Goal: Communication & Community: Answer question/provide support

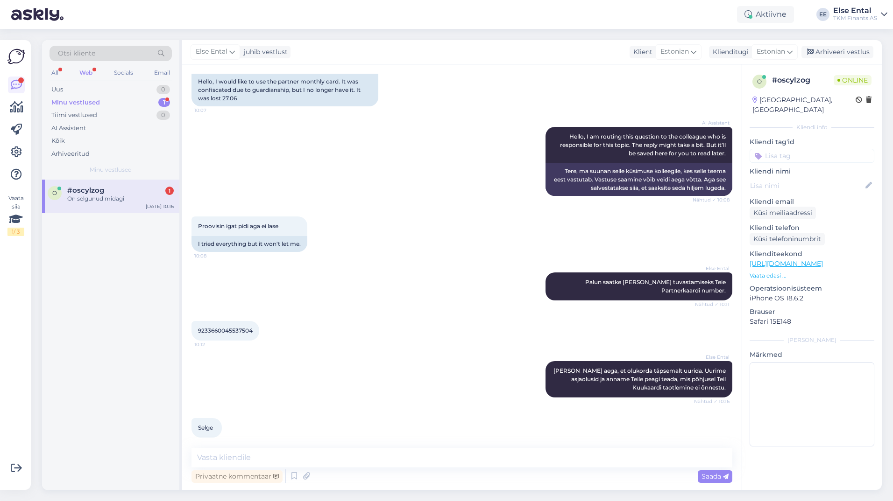
scroll to position [126, 0]
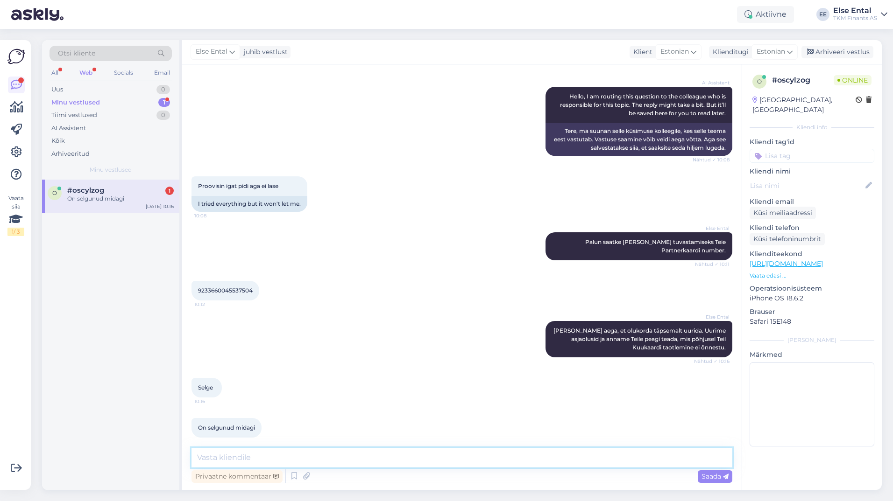
click at [271, 452] on textarea at bounding box center [461, 458] width 541 height 20
click at [263, 459] on textarea at bounding box center [461, 458] width 541 height 20
click at [92, 192] on span "#oscylzog" at bounding box center [85, 190] width 37 height 8
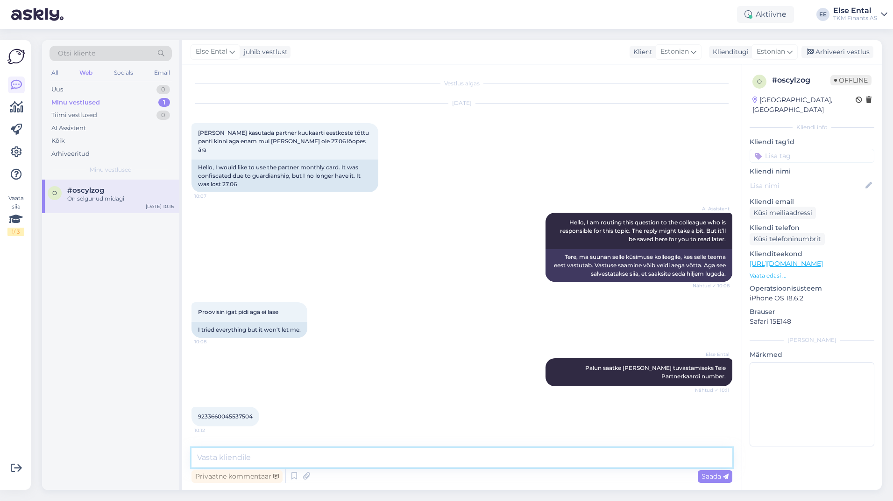
click at [256, 456] on textarea at bounding box center [461, 458] width 541 height 20
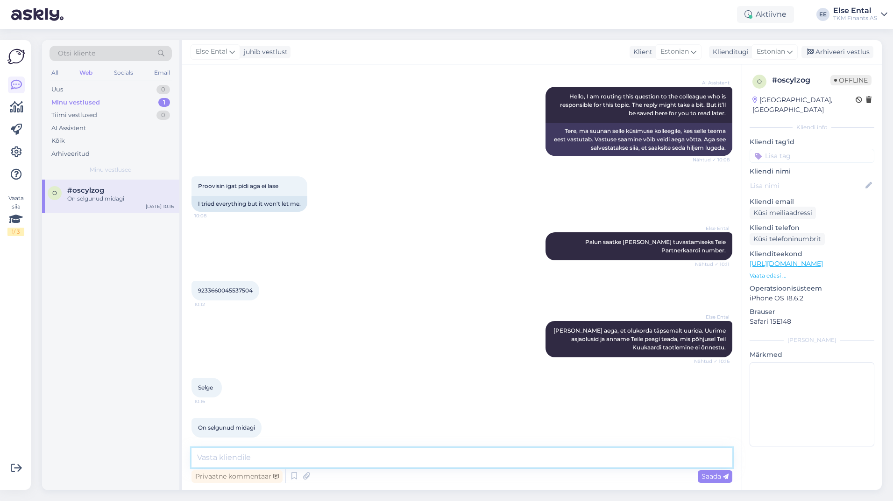
click at [257, 457] on textarea at bounding box center [461, 458] width 541 height 20
click at [758, 11] on div "Aktiivne" at bounding box center [765, 14] width 57 height 17
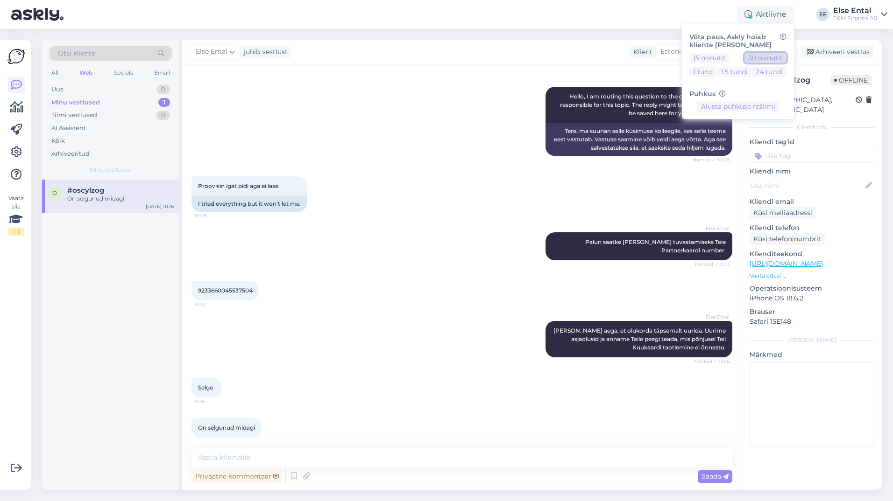
click at [766, 59] on button "30 minutit" at bounding box center [765, 58] width 42 height 10
drag, startPoint x: 268, startPoint y: 449, endPoint x: 269, endPoint y: 455, distance: 5.7
click at [269, 449] on textarea at bounding box center [461, 458] width 541 height 20
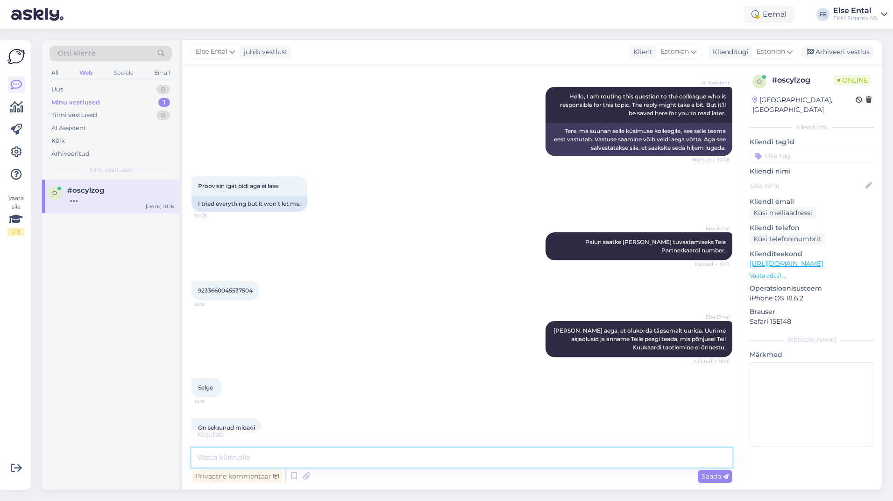
click at [263, 457] on textarea at bounding box center [461, 458] width 541 height 20
click at [285, 454] on textarea at bounding box center [461, 458] width 541 height 20
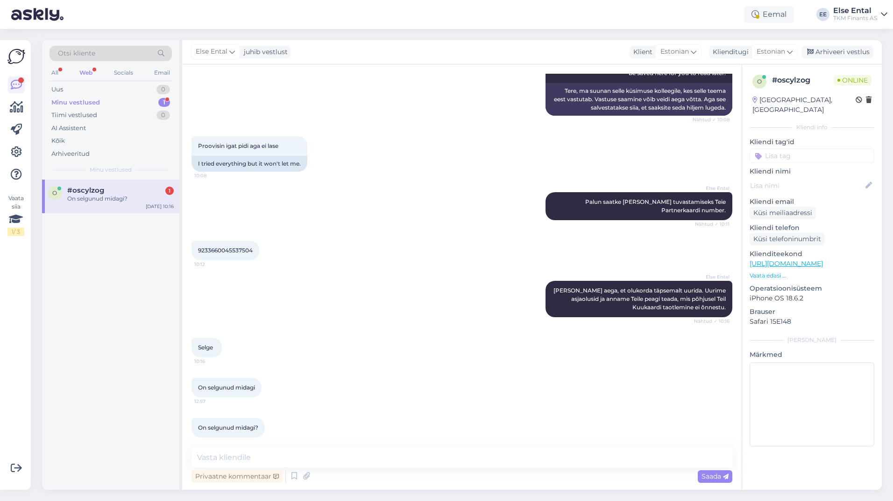
click at [100, 104] on div "Minu vestlused 1" at bounding box center [110, 102] width 122 height 13
click at [86, 190] on span "#oscylzog" at bounding box center [85, 190] width 37 height 8
click at [273, 450] on textarea at bounding box center [461, 458] width 541 height 20
click at [262, 456] on textarea at bounding box center [461, 458] width 541 height 20
paste textarea "Juhul, [PERSON_NAME] olukord on tänaseks lõppenud, palume Teil esitada [PERSON_…"
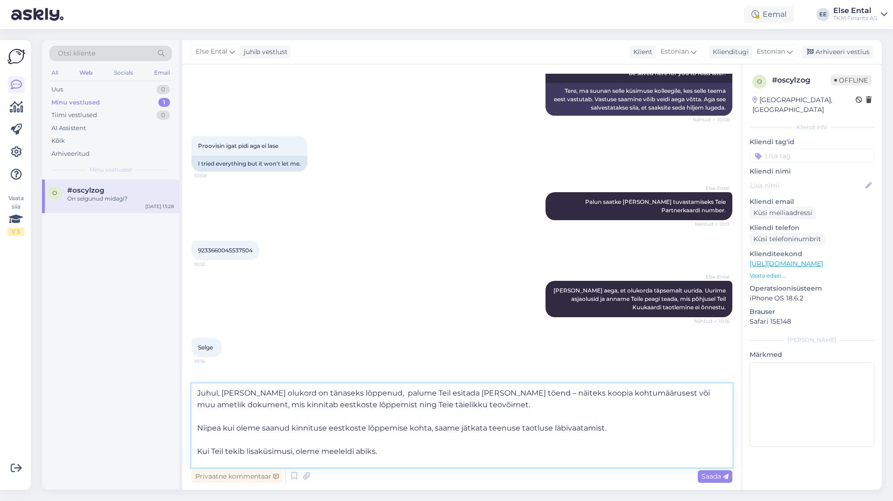
drag, startPoint x: 288, startPoint y: 393, endPoint x: 235, endPoint y: 394, distance: 53.2
click at [235, 394] on textarea "Juhul, [PERSON_NAME] olukord on tänaseks lõppenud, palume Teil esitada [PERSON_…" at bounding box center [461, 426] width 541 height 84
click at [278, 421] on textarea "[PERSON_NAME], kui eestkoste on tänaseks lõppenud, palume Teil esitada [PERSON_…" at bounding box center [461, 426] width 541 height 84
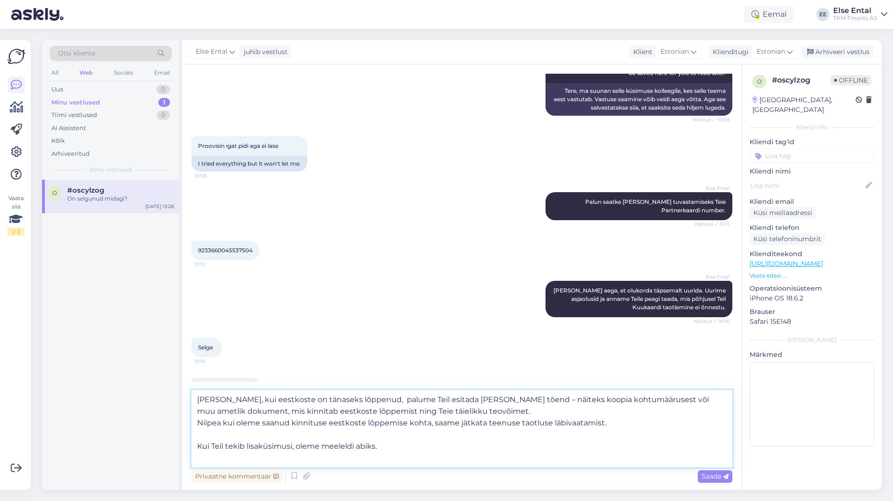
click at [220, 425] on textarea "[PERSON_NAME], kui eestkoste on tänaseks lõppenud, palume Teil esitada [PERSON_…" at bounding box center [461, 428] width 541 height 77
click at [202, 436] on textarea "[PERSON_NAME], kui eestkoste on tänaseks lõppenud, palume Teil esitada [PERSON_…" at bounding box center [461, 428] width 541 height 77
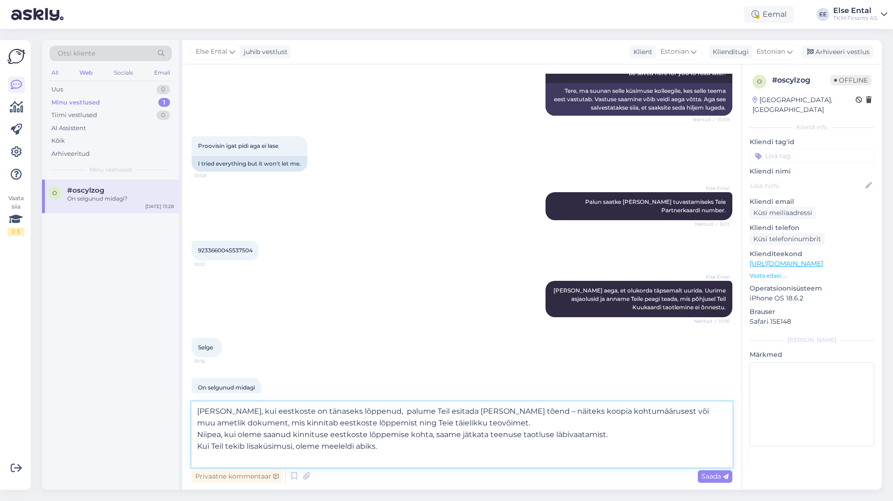
click at [405, 448] on textarea "[PERSON_NAME], kui eestkoste on tänaseks lõppenud, palume Teil esitada [PERSON_…" at bounding box center [461, 435] width 541 height 66
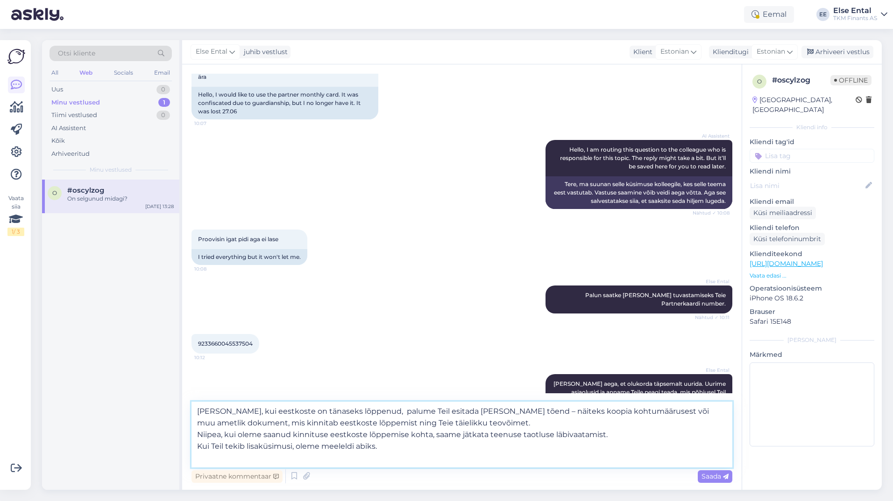
scroll to position [0, 0]
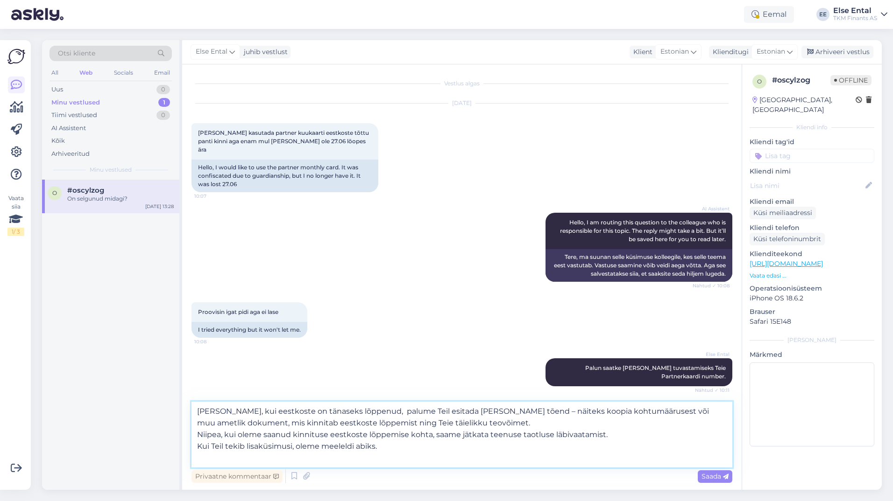
click at [406, 450] on textarea "[PERSON_NAME], kui eestkoste on tänaseks lõppenud, palume Teil esitada [PERSON_…" at bounding box center [461, 435] width 541 height 66
click at [633, 435] on textarea "[PERSON_NAME], kui eestkoste on tänaseks lõppenud, palume Teil esitada [PERSON_…" at bounding box center [461, 435] width 541 height 66
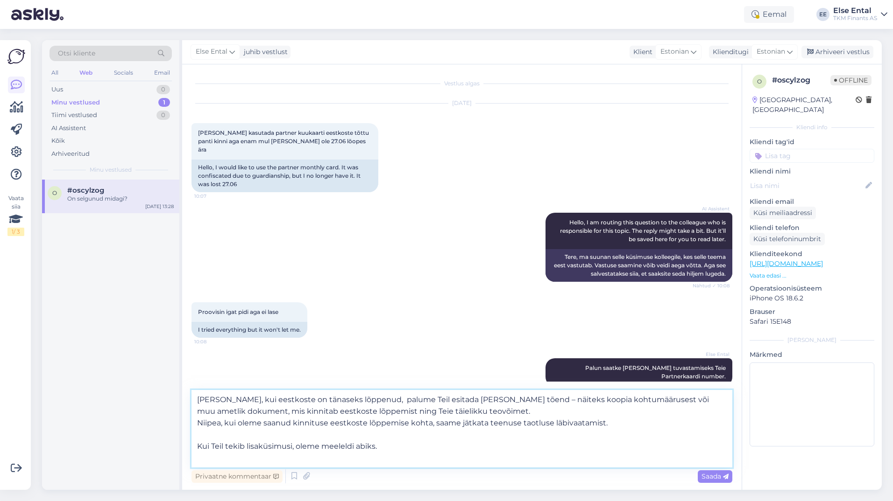
click at [457, 406] on textarea "[PERSON_NAME], kui eestkoste on tänaseks lõppenud, palume Teil esitada [PERSON_…" at bounding box center [461, 428] width 541 height 77
paste textarea "[EMAIL_ADDRESS][DOMAIN_NAME]"
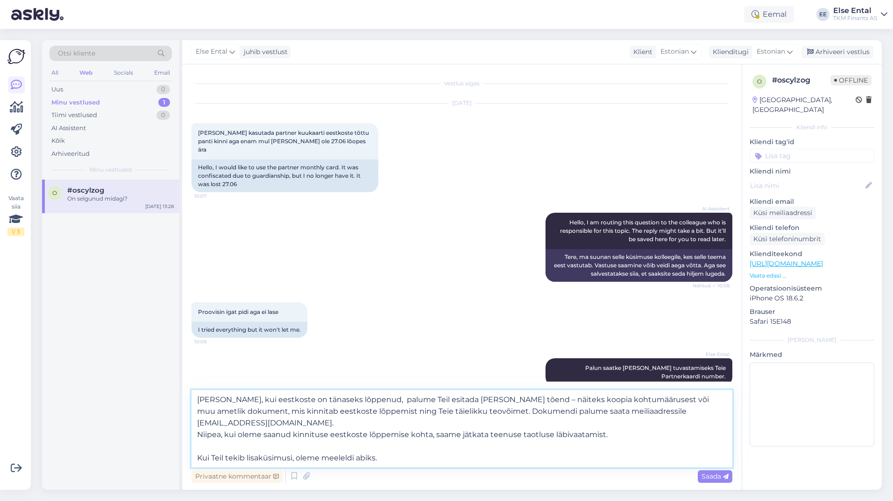
click at [683, 413] on textarea "[PERSON_NAME], kui eestkoste on tänaseks lõppenud, palume Teil esitada [PERSON_…" at bounding box center [461, 428] width 541 height 77
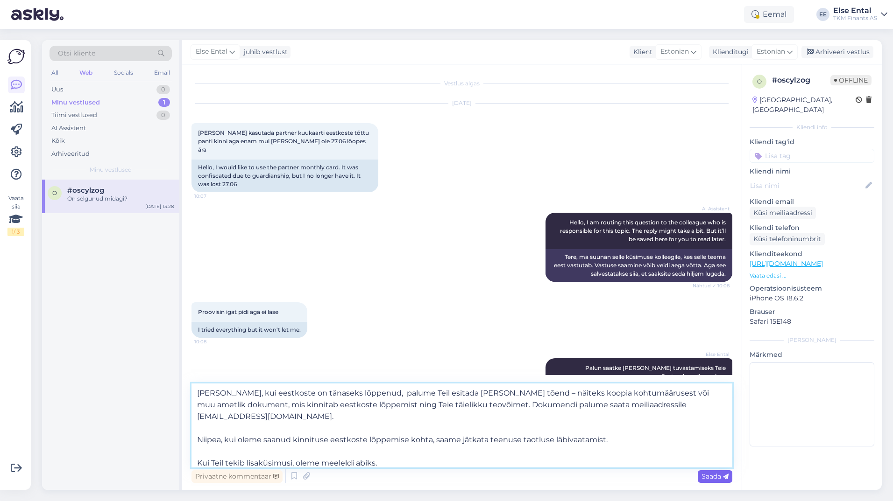
type textarea "[PERSON_NAME], kui eestkoste on tänaseks lõppenud, palume Teil esitada [PERSON_…"
click at [718, 480] on div "Saada" at bounding box center [714, 477] width 35 height 13
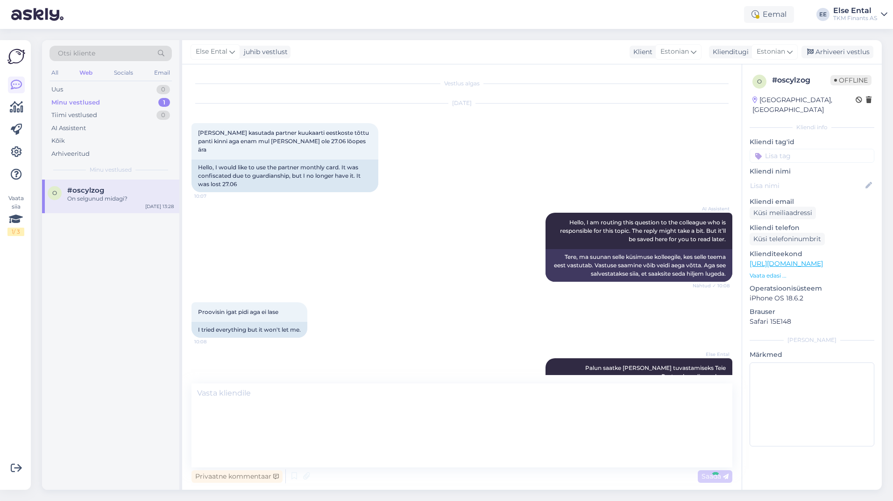
scroll to position [282, 0]
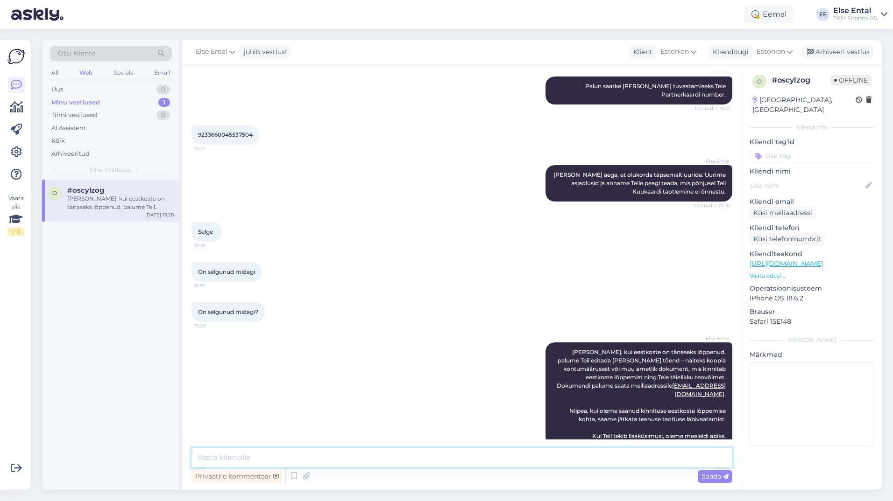
click at [388, 460] on textarea at bounding box center [461, 458] width 541 height 20
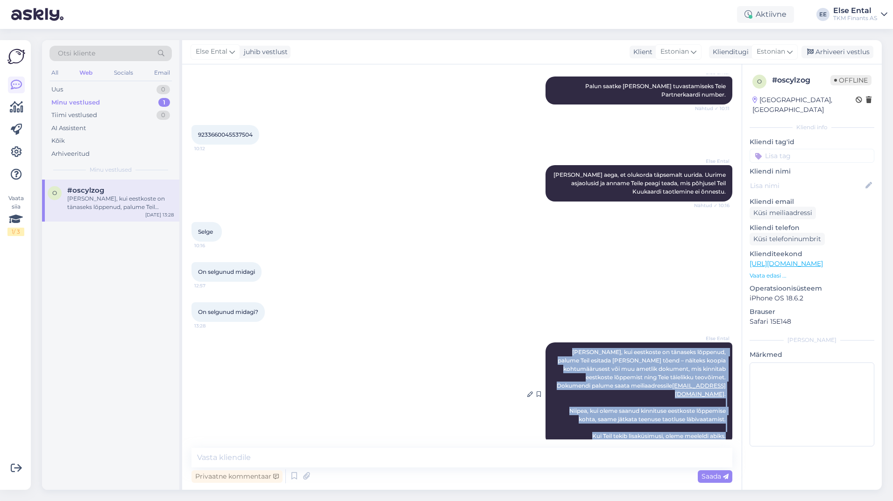
drag, startPoint x: 719, startPoint y: 421, endPoint x: 555, endPoint y: 344, distance: 181.5
click at [555, 344] on div "Else Ental [PERSON_NAME], kui eestkoste on tänaseks lõppenud, palume Teil esita…" at bounding box center [638, 395] width 187 height 104
drag, startPoint x: 555, startPoint y: 344, endPoint x: 589, endPoint y: 353, distance: 34.9
copy span "[PERSON_NAME], kui eestkoste on tänaseks lõppenud, palume Teil esitada [PERSON_…"
click at [592, 385] on div "Else Ental [PERSON_NAME], kui eestkoste on tänaseks lõppenud, palume Teil esita…" at bounding box center [638, 395] width 187 height 104
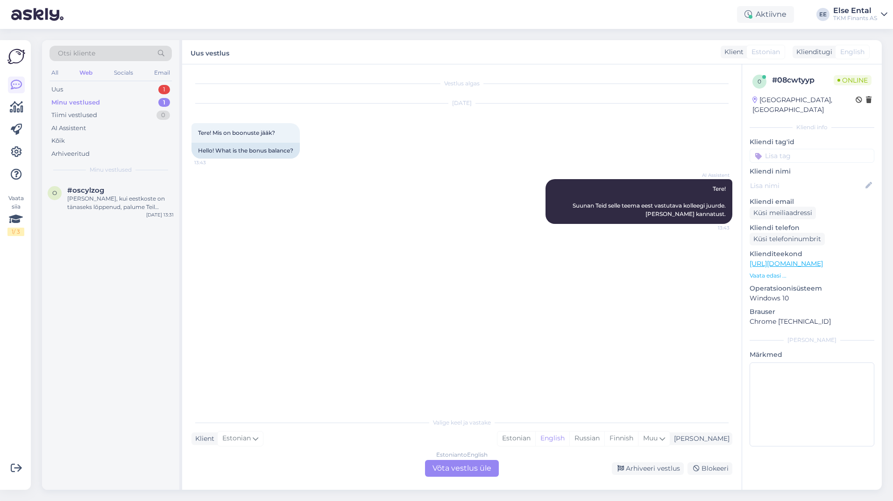
scroll to position [0, 0]
click at [77, 86] on div "Uus 1" at bounding box center [110, 89] width 122 height 13
click at [96, 199] on div "Tere! Suunan Teid selle teema eest vastutava kolleegi juurde. [PERSON_NAME] kan…" at bounding box center [120, 203] width 106 height 17
click at [436, 470] on div "Estonian to English Võta vestlus üle" at bounding box center [462, 468] width 74 height 17
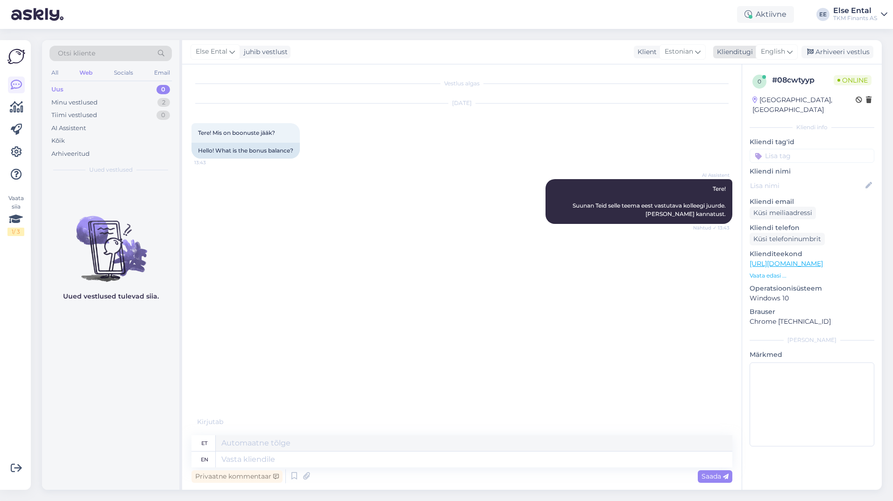
click at [771, 47] on span "English" at bounding box center [772, 52] width 24 height 10
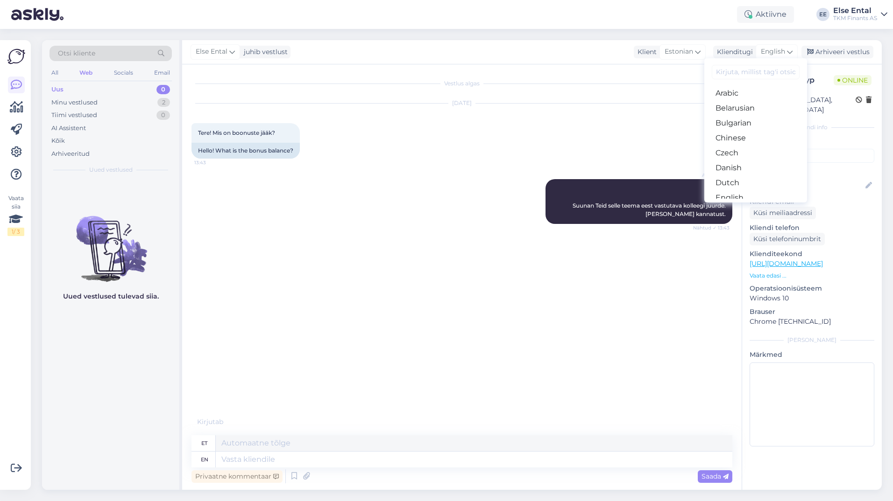
click at [723, 205] on link "Estonian" at bounding box center [755, 212] width 103 height 15
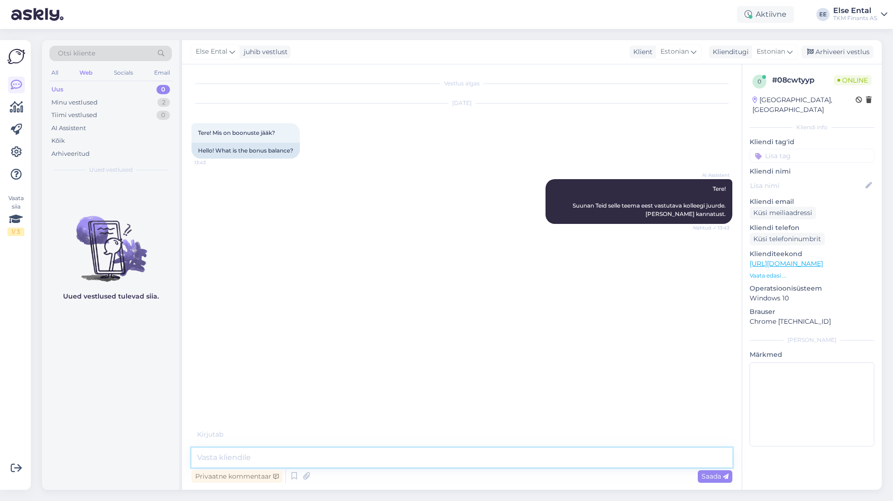
click at [258, 461] on textarea at bounding box center [461, 458] width 541 height 20
click at [295, 478] on icon at bounding box center [293, 477] width 11 height 14
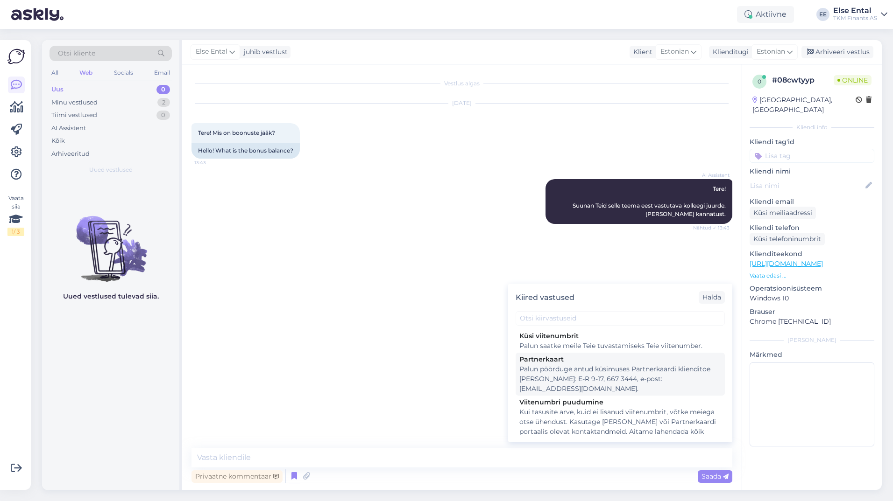
click at [687, 372] on div "Palun pöörduge antud küsimuses Partnerkaardi klienditoe [PERSON_NAME]: E-R 9-17…" at bounding box center [620, 379] width 202 height 29
type textarea "Palun pöörduge antud küsimuses Partnerkaardi klienditoe [PERSON_NAME]: E-R 9-17…"
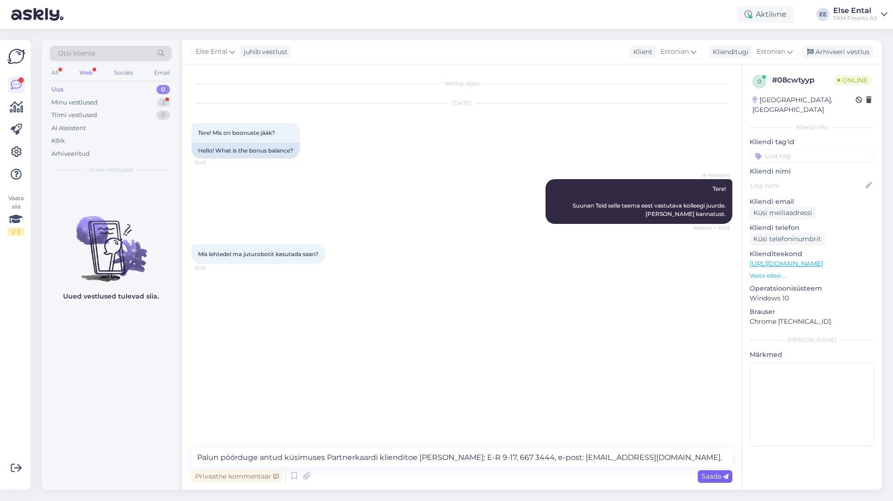
click at [701, 478] on span "Saada" at bounding box center [714, 476] width 27 height 8
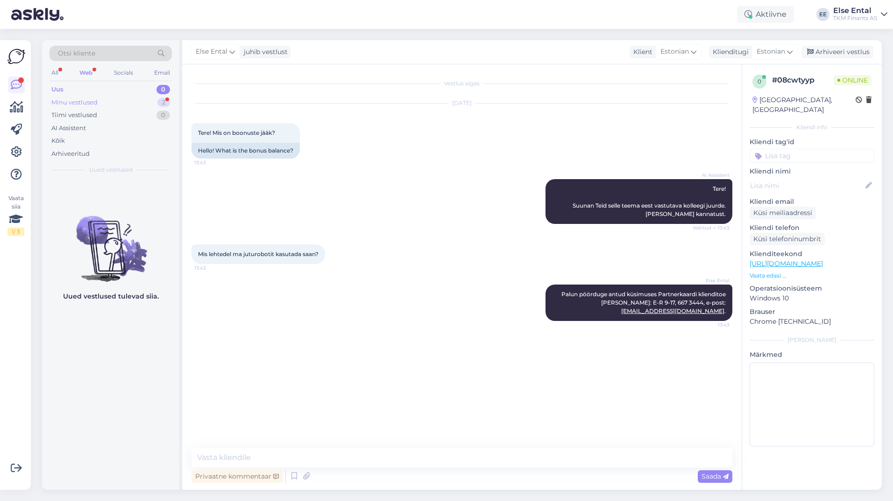
click at [107, 104] on div "Minu vestlused 2" at bounding box center [110, 102] width 122 height 13
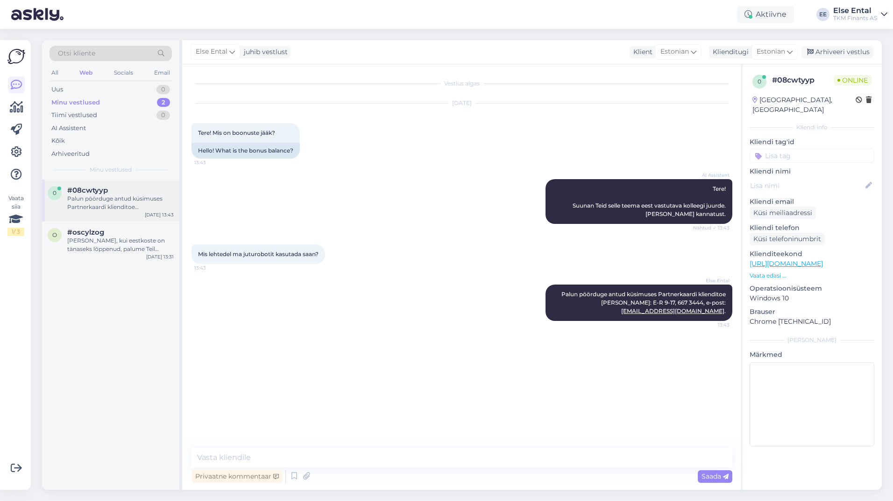
click at [98, 208] on div "Palun pöörduge antud küsimuses Partnerkaardi klienditoe [PERSON_NAME]: E-R 9-17…" at bounding box center [120, 203] width 106 height 17
click at [358, 452] on textarea at bounding box center [461, 458] width 541 height 20
click at [274, 456] on textarea at bounding box center [461, 458] width 541 height 20
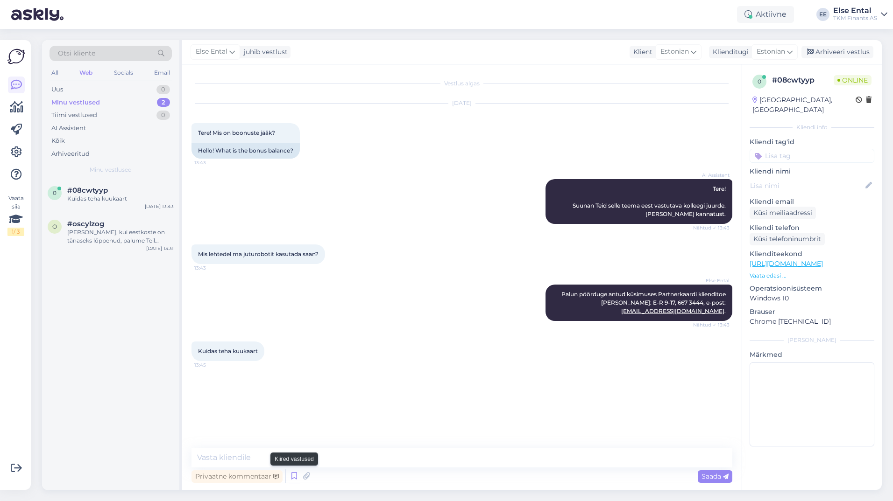
click at [290, 477] on icon at bounding box center [293, 477] width 11 height 14
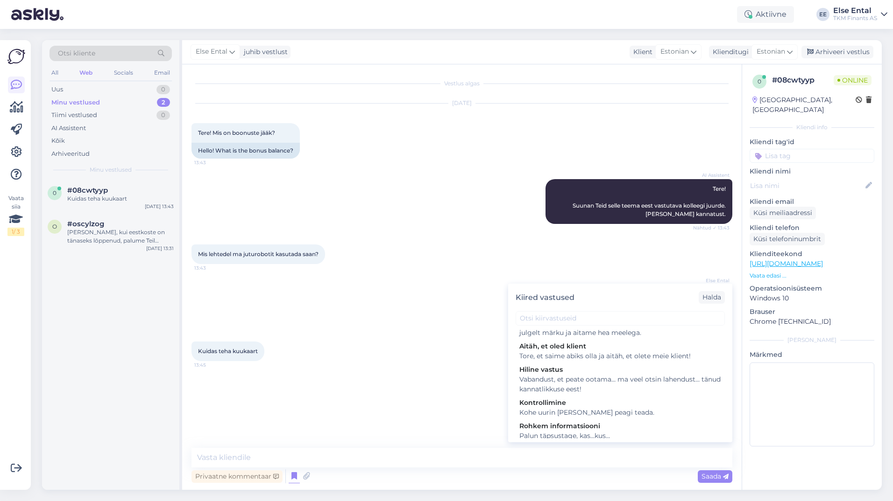
scroll to position [193, 0]
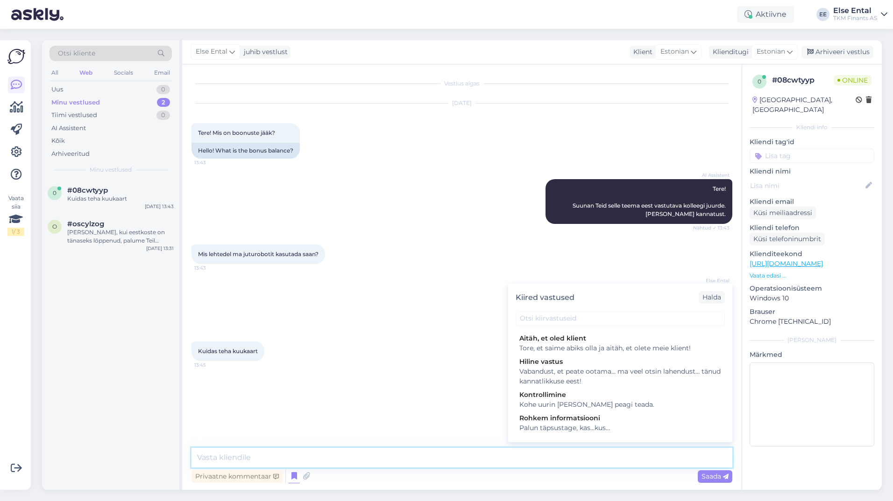
click at [309, 457] on textarea at bounding box center [461, 458] width 541 height 20
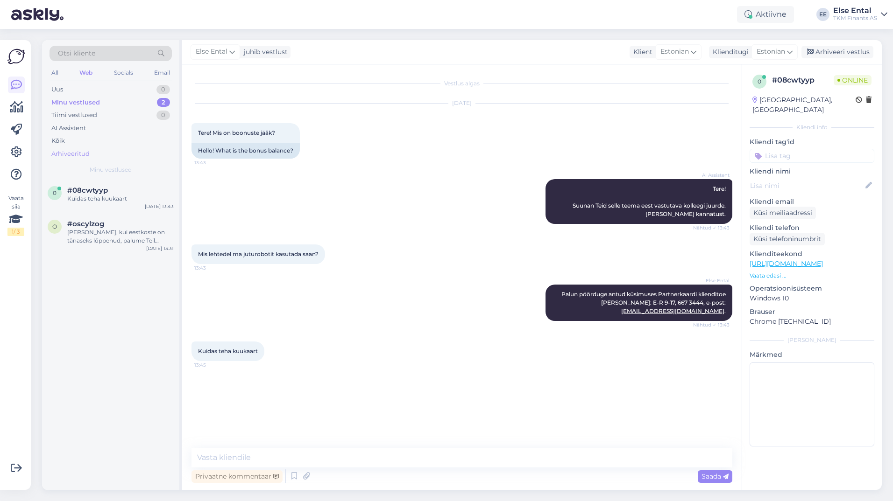
click at [68, 152] on div "Arhiveeritud" at bounding box center [70, 153] width 38 height 9
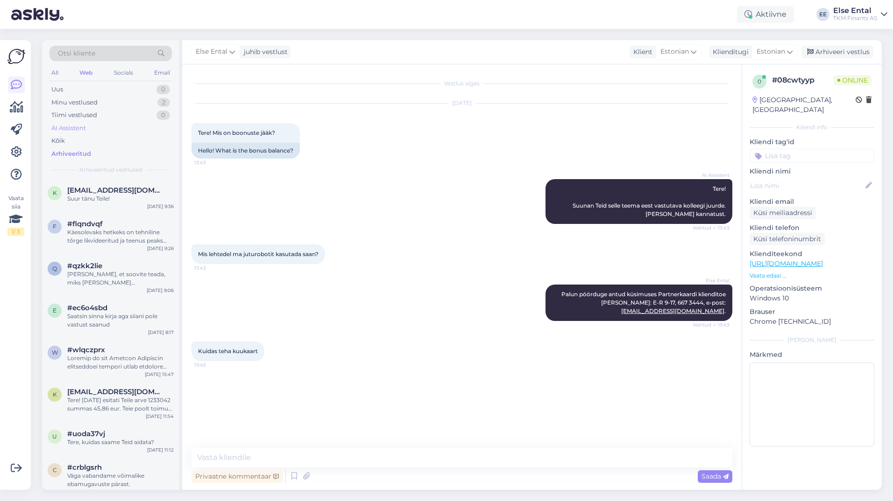
click at [64, 132] on div "AI Assistent" at bounding box center [68, 128] width 35 height 9
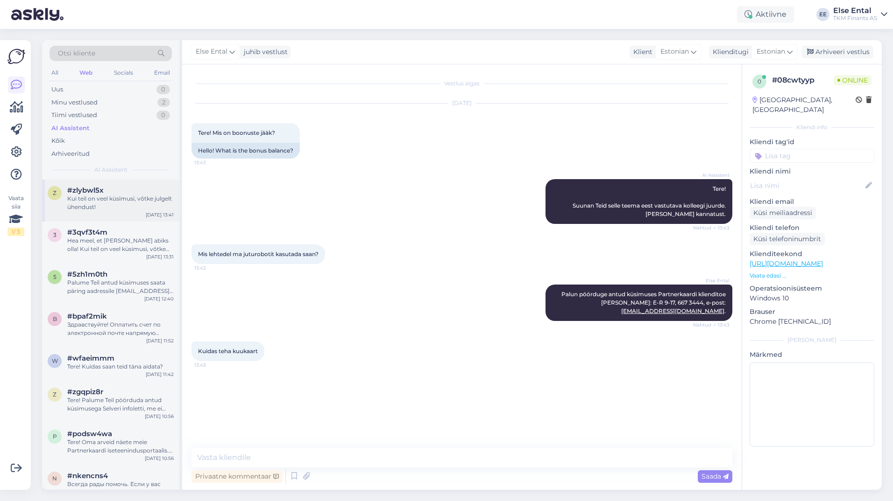
click at [85, 200] on div "Kui teil on veel küsimusi, võtke julgelt ühendust!" at bounding box center [120, 203] width 106 height 17
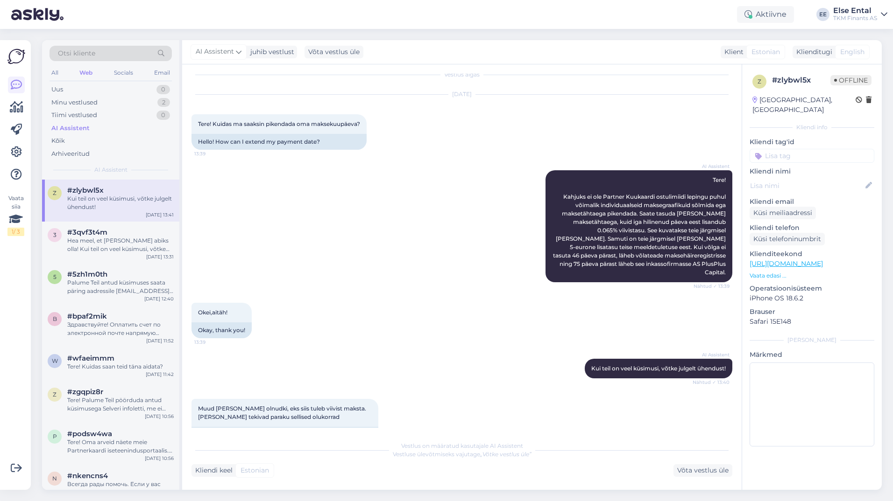
scroll to position [0, 0]
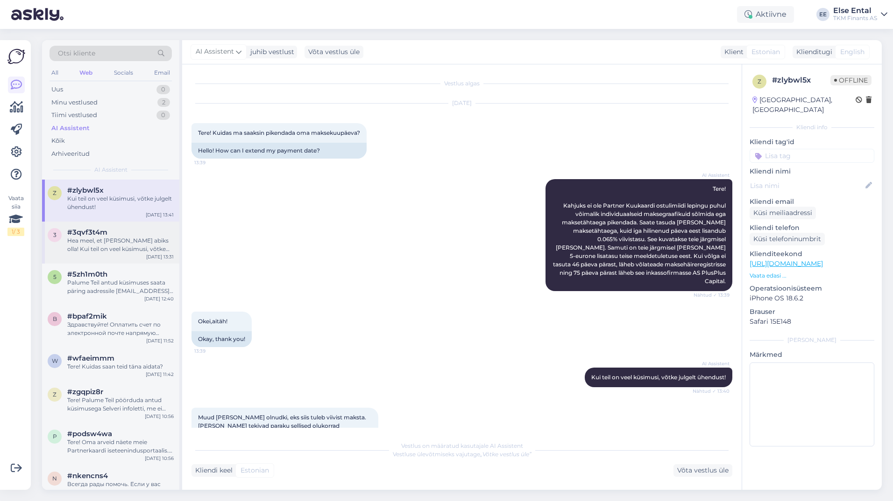
click at [114, 229] on div "3 #3qvf3t4m Hea meel, et [PERSON_NAME] abiks olla! Kui teil on veel küsimusi, v…" at bounding box center [110, 243] width 137 height 42
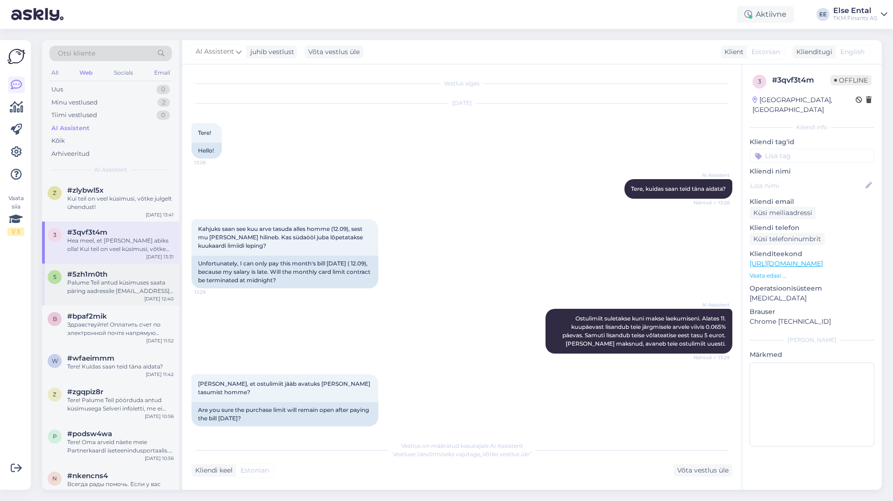
click at [64, 280] on div "5 #5zh1m0th Palume Teil antud küsimuses saata päring aadressile [EMAIL_ADDRESS]…" at bounding box center [111, 282] width 126 height 25
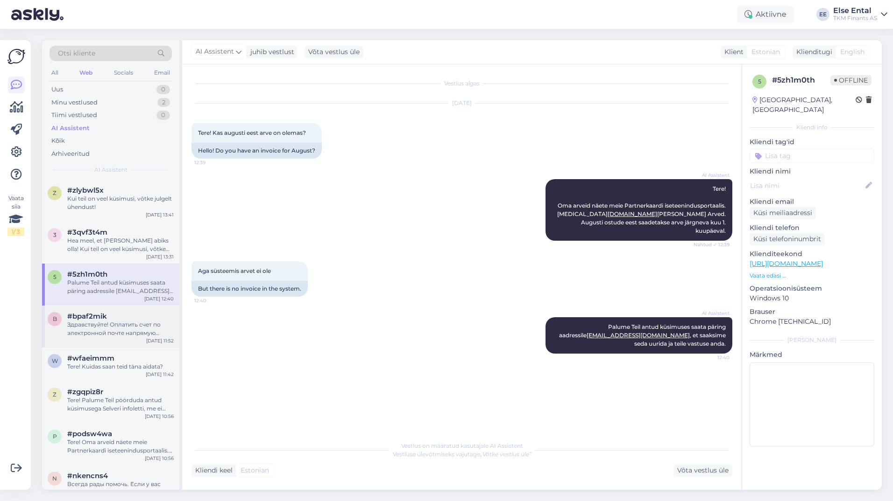
click at [98, 316] on span "#bpaf2mik" at bounding box center [87, 316] width 40 height 8
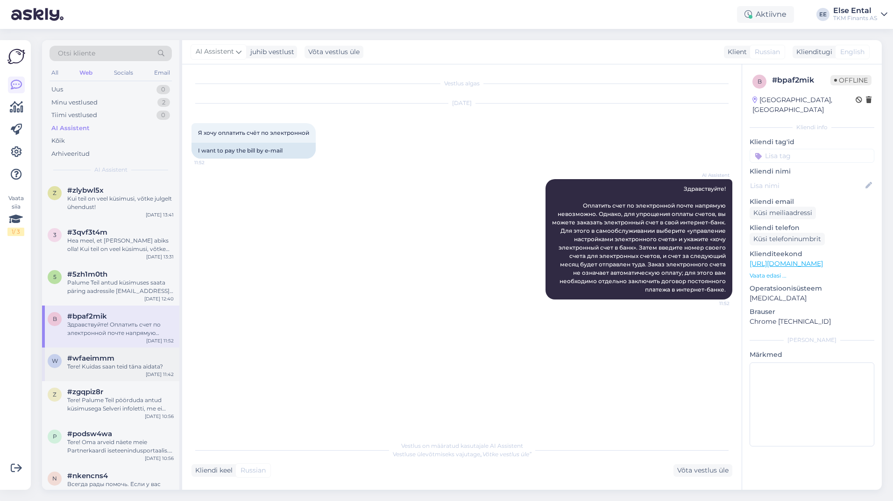
click at [97, 364] on div "Tere! Kuidas saan teid täna aidata?" at bounding box center [120, 367] width 106 height 8
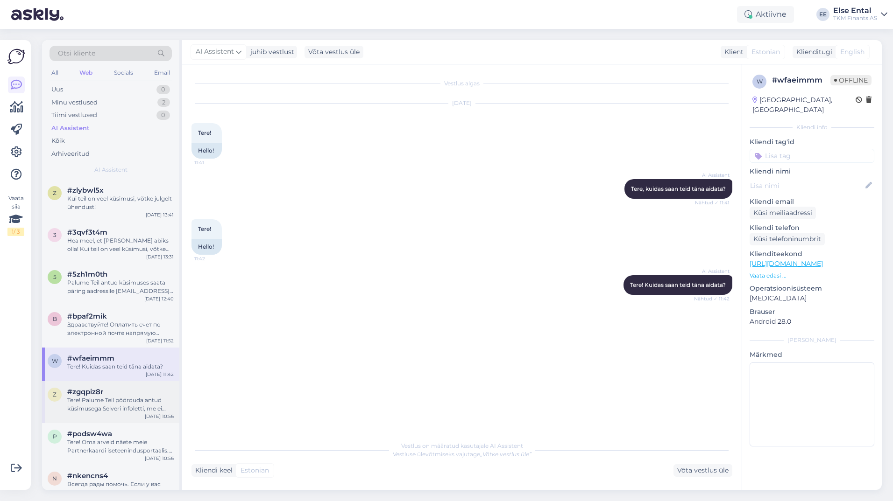
click at [97, 394] on span "#zgqpiz8r" at bounding box center [85, 392] width 36 height 8
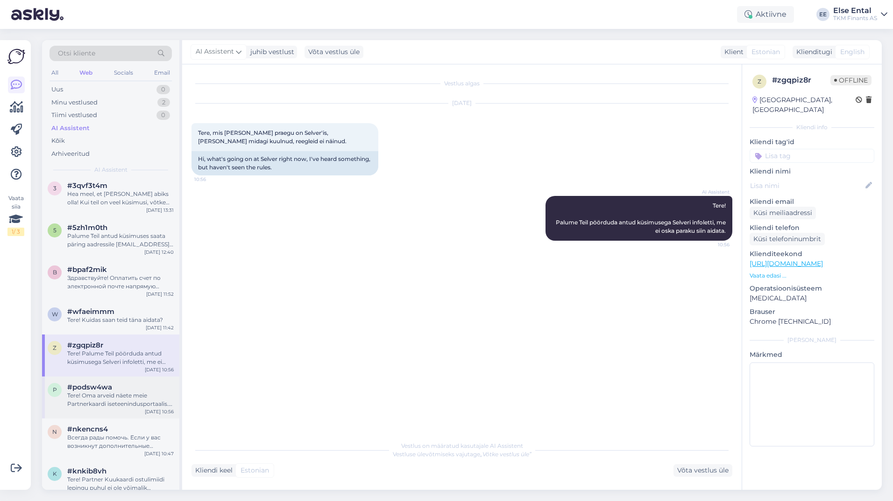
scroll to position [140, 0]
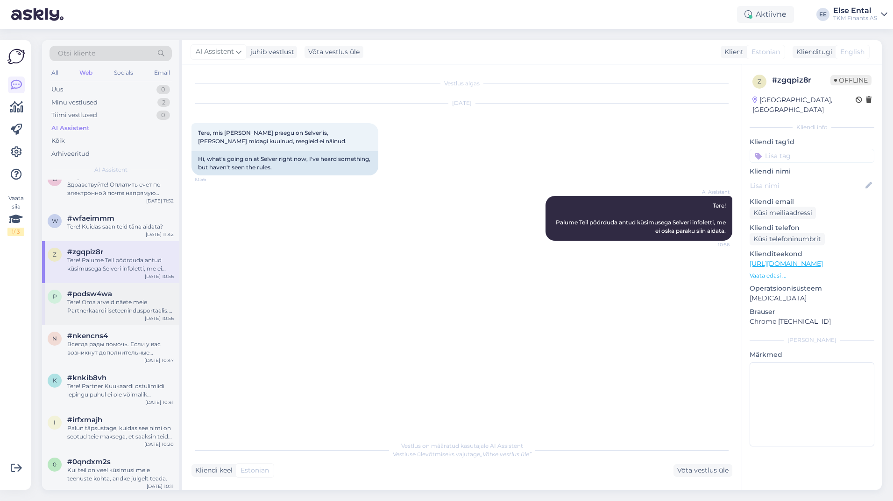
click at [106, 306] on div "Tere! Oma arveid näete meie Partnerkaardi iseteenindusportaalis. [MEDICAL_DATA]…" at bounding box center [120, 306] width 106 height 17
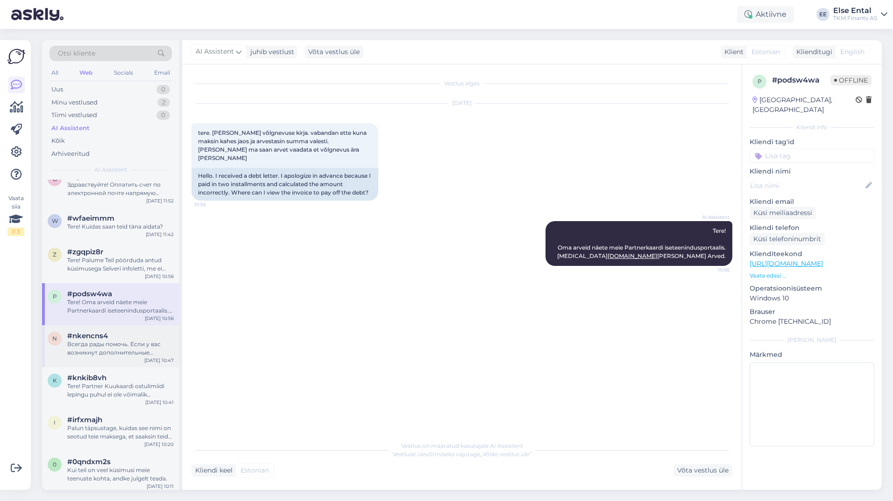
click at [98, 365] on div "n #nkencns4 Всегда рады помочь. Если у вас возникнут дополнительные вопросы, не…" at bounding box center [110, 346] width 137 height 42
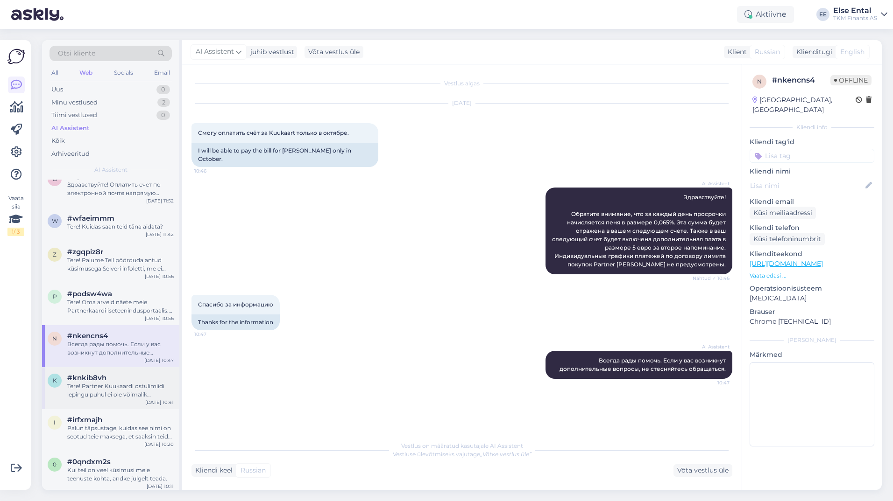
click at [98, 378] on span "#knkib8vh" at bounding box center [86, 378] width 39 height 8
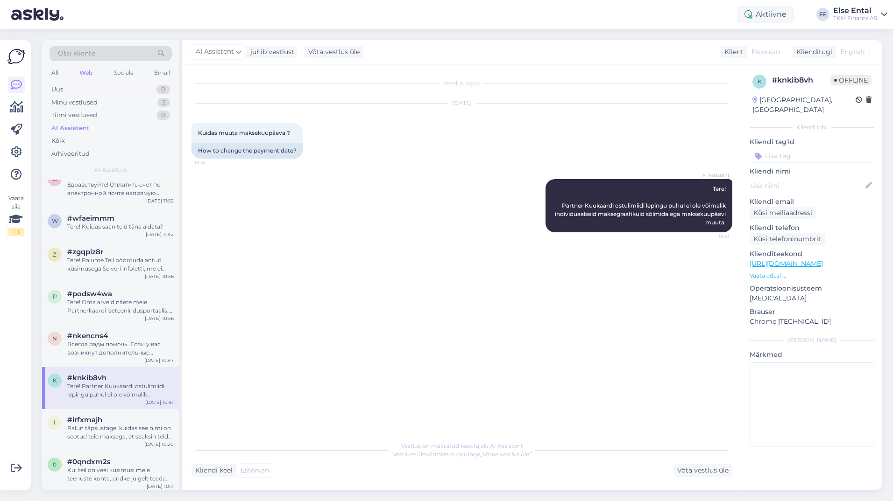
scroll to position [233, 0]
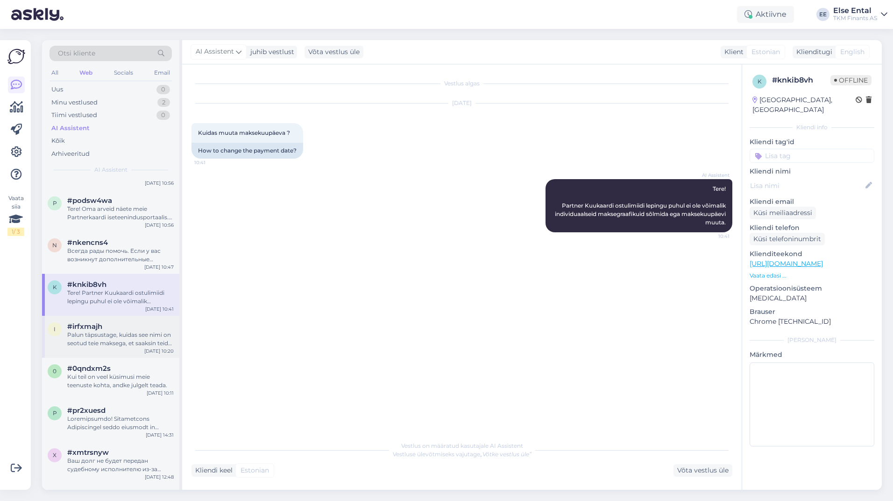
click at [105, 336] on div "Palun täpsustage, kuidas see nimi on seotud teie maksega, et saaksin teid parem…" at bounding box center [120, 339] width 106 height 17
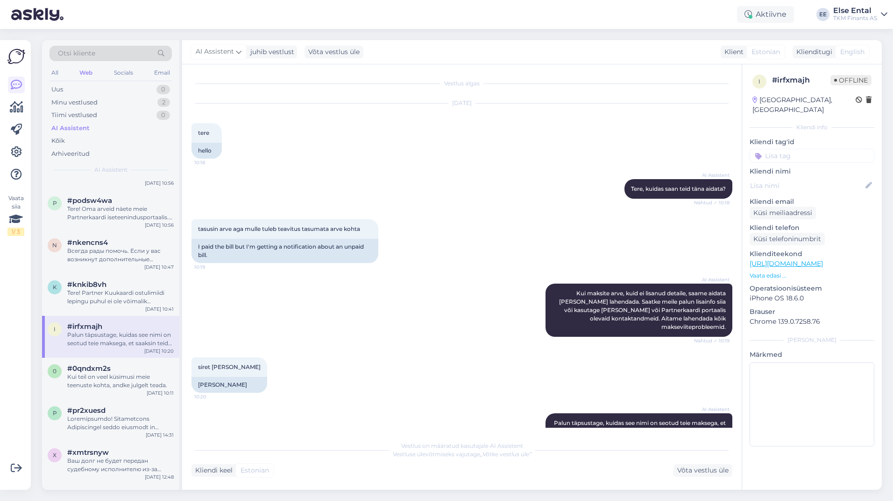
scroll to position [24, 0]
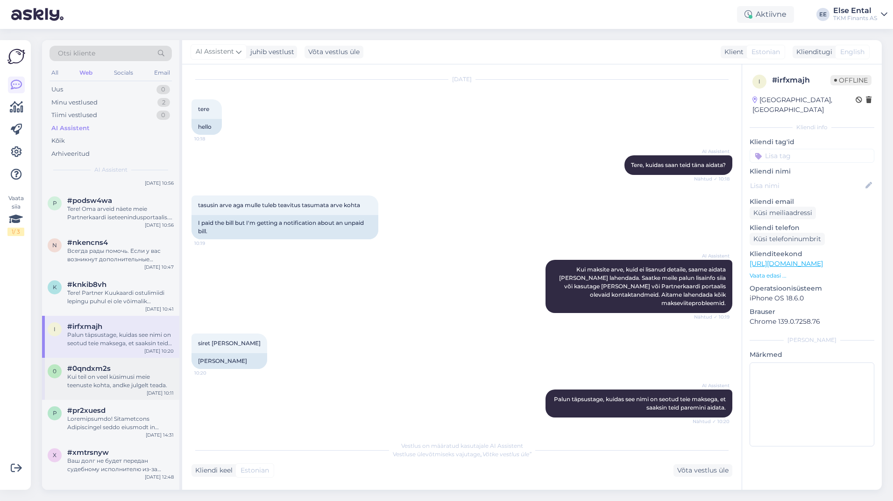
click at [115, 377] on div "Kui teil on veel küsimusi meie teenuste kohta, andke julgelt teada." at bounding box center [120, 381] width 106 height 17
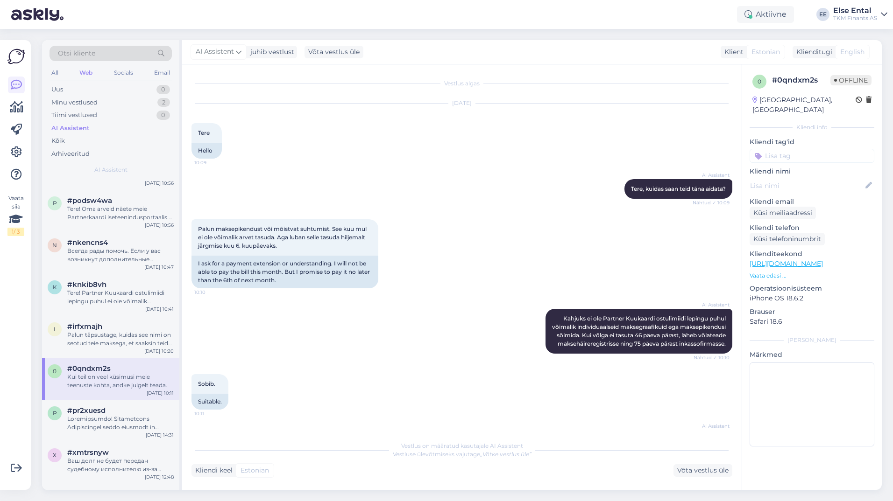
scroll to position [327, 0]
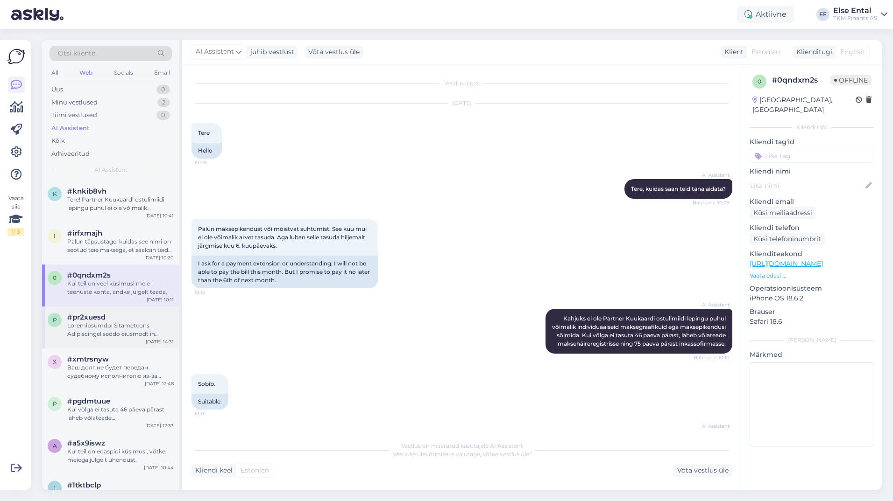
click at [105, 331] on div at bounding box center [120, 330] width 106 height 17
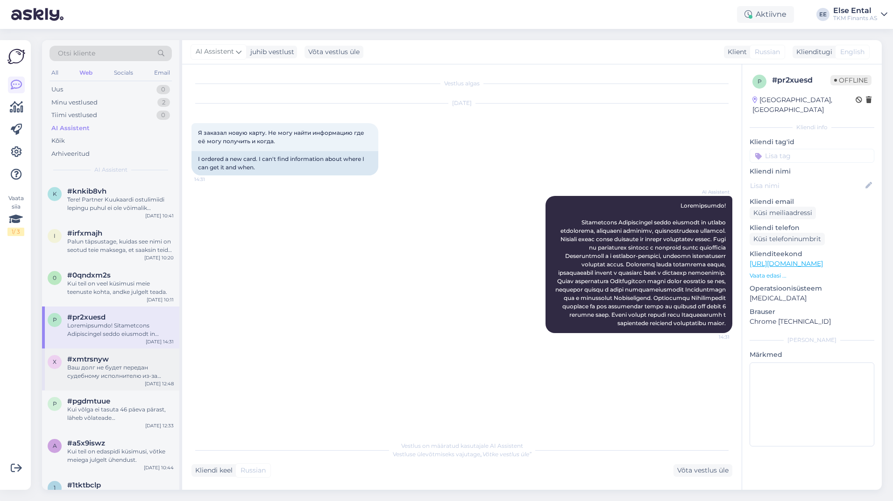
click at [108, 362] on div "#xmtrsnyw" at bounding box center [120, 359] width 106 height 8
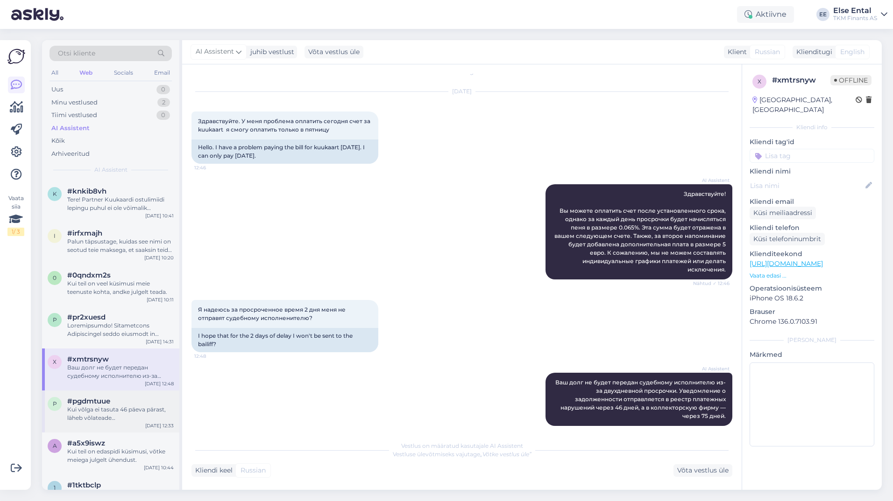
click at [106, 398] on span "#pgdmtuue" at bounding box center [88, 401] width 43 height 8
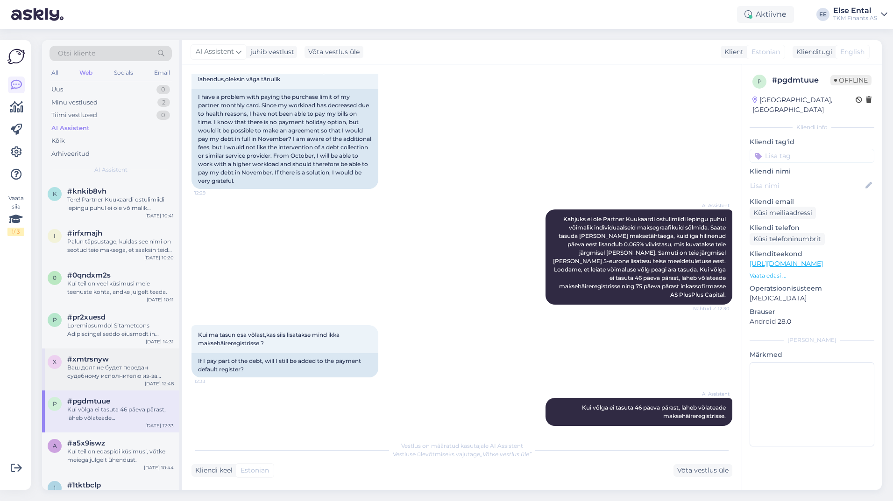
scroll to position [467, 0]
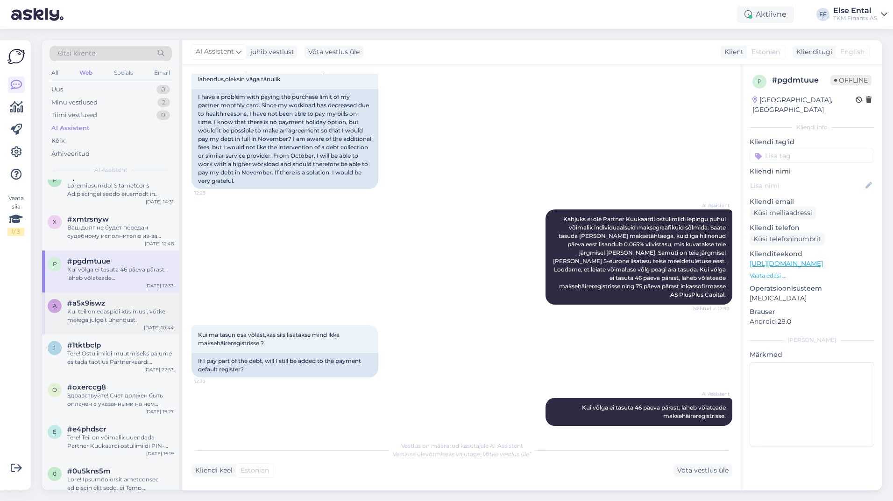
click at [97, 305] on span "#a5x9iswz" at bounding box center [86, 303] width 38 height 8
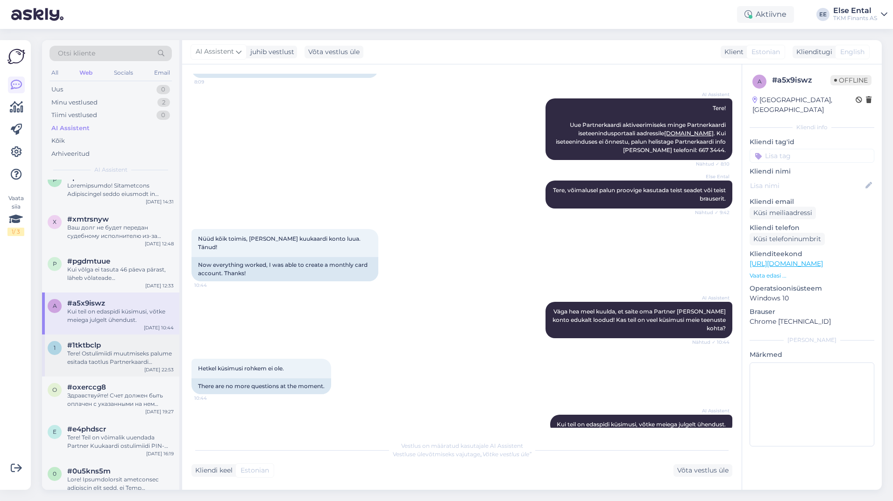
click at [101, 351] on div "Tere! Ostulimiidi muutmiseks palume esitada taotlus Partnerkaardi iseteeninduse…" at bounding box center [120, 358] width 106 height 17
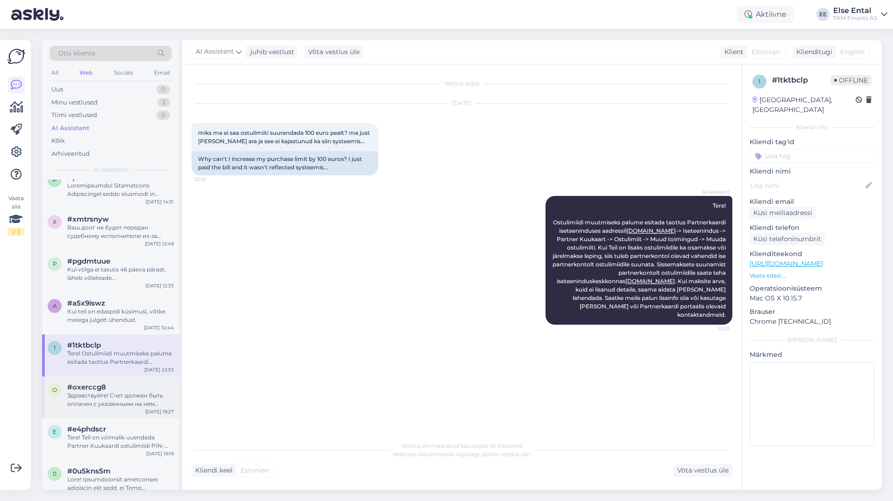
click at [92, 393] on div "Здравствуйте! Счет должен быть оплачен с указанными на нем реквизитами и в срок…" at bounding box center [120, 400] width 106 height 17
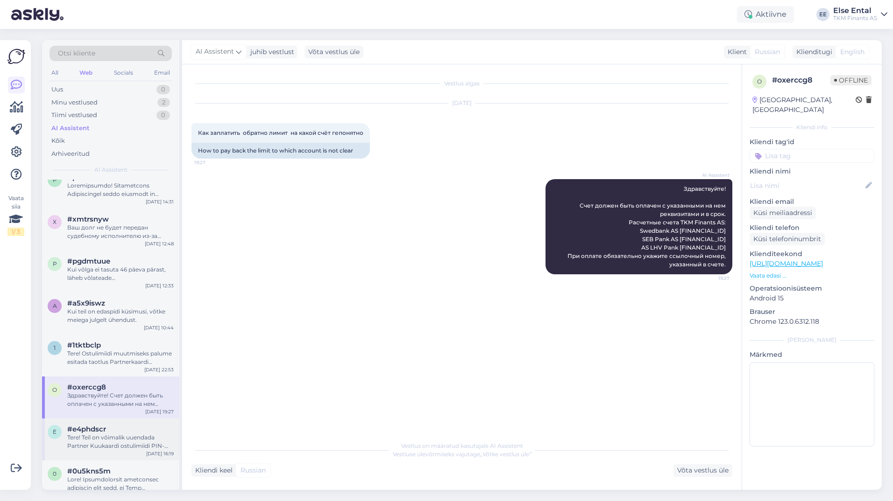
click at [97, 446] on div "Tere! Teil on võimalik uuendada Partner Kuukaardi ostulimiidi PIN-koodi Partner…" at bounding box center [120, 442] width 106 height 17
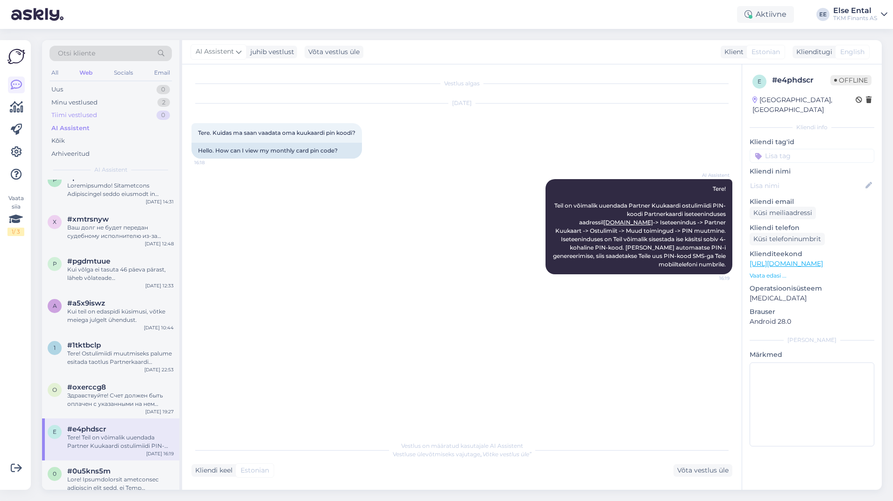
click at [95, 109] on div "Tiimi vestlused 0" at bounding box center [110, 115] width 122 height 13
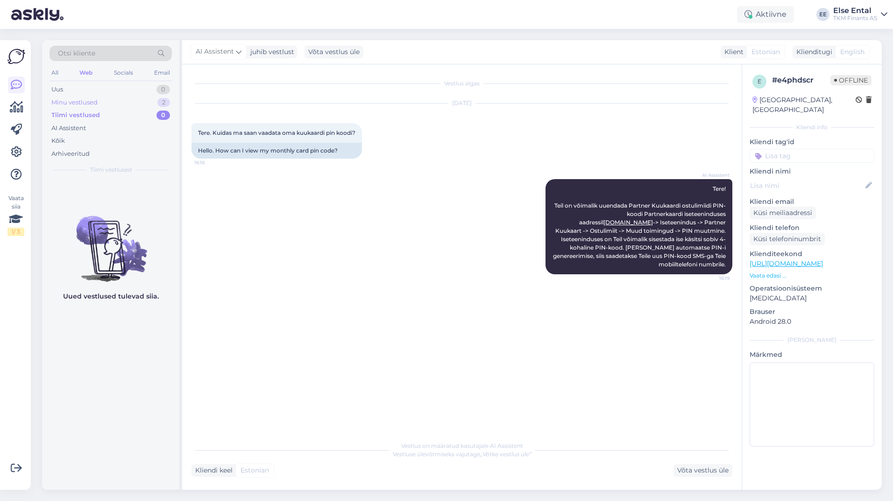
click at [96, 103] on div "Minu vestlused" at bounding box center [74, 102] width 46 height 9
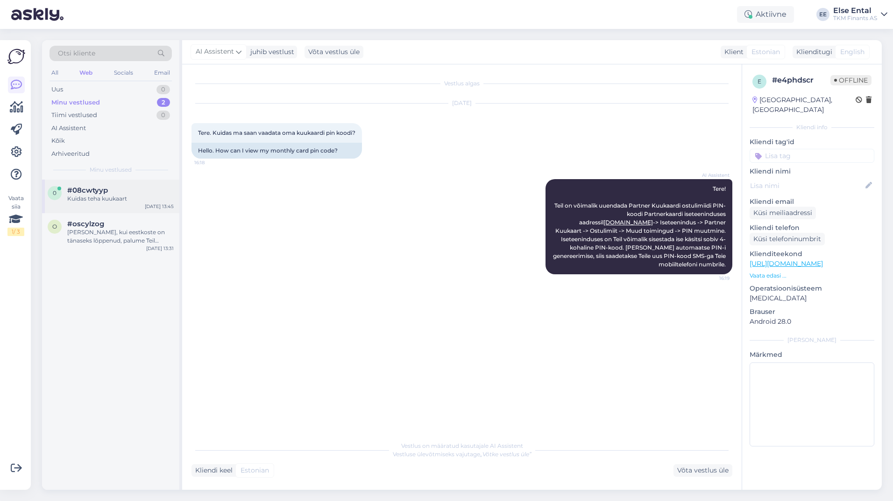
click at [98, 193] on span "#08cwtyyp" at bounding box center [87, 190] width 41 height 8
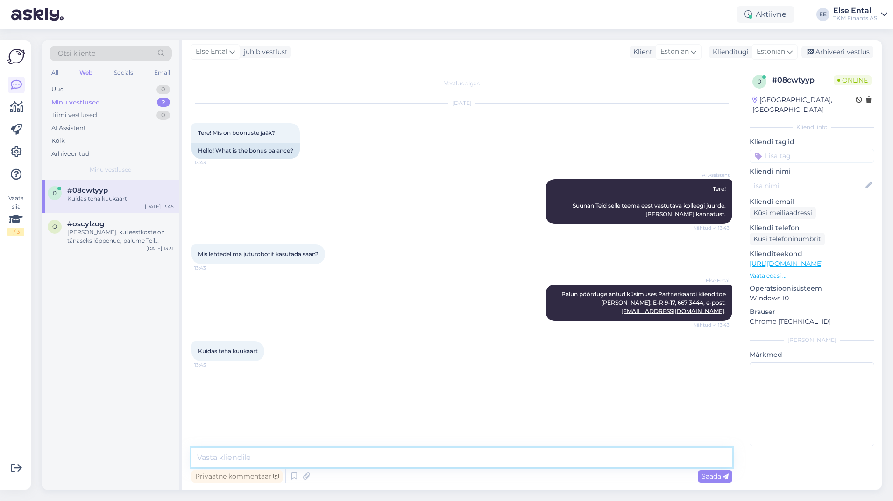
click at [294, 459] on textarea at bounding box center [461, 458] width 541 height 20
paste textarea "2.1. Ostulimiidi taotlemiseks tuleb Partnerprogrammiga liitunud kliendil täita …"
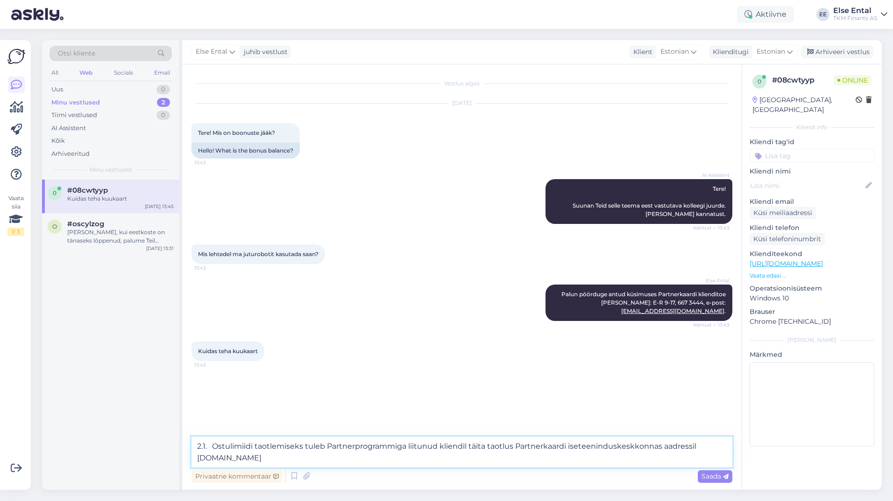
drag, startPoint x: 214, startPoint y: 448, endPoint x: 189, endPoint y: 449, distance: 25.2
click at [189, 449] on div "Vestlus algas [DATE] Tere! Mis on boonuste jääk? 13:43 Hello! What is the bonus…" at bounding box center [461, 277] width 559 height 426
drag, startPoint x: 303, startPoint y: 448, endPoint x: 191, endPoint y: 444, distance: 112.1
click at [191, 444] on div "Vestlus algas [DATE] Tere! Mis on boonuste jääk? 13:43 Hello! What is the bonus…" at bounding box center [461, 277] width 559 height 426
drag, startPoint x: 452, startPoint y: 447, endPoint x: 310, endPoint y: 446, distance: 142.4
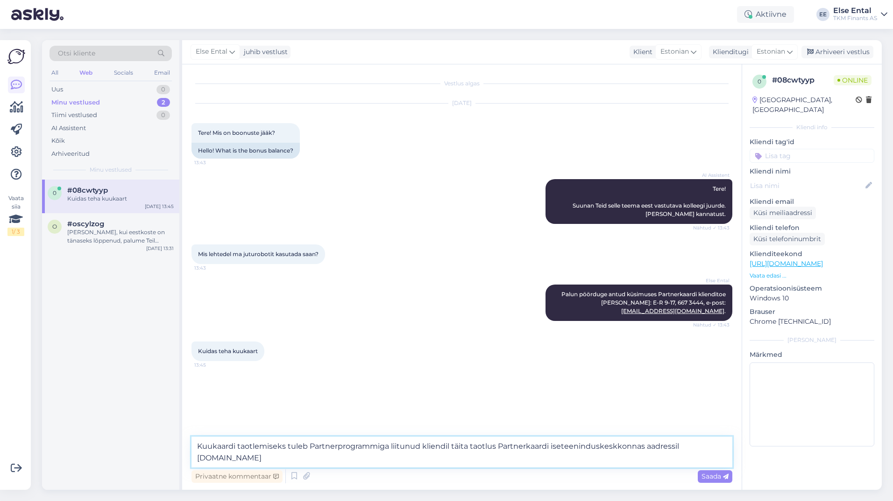
click at [310, 446] on textarea "Kuukaardi taotlemiseks tuleb Partnerprogrammiga liitunud kliendil täita taotlus…" at bounding box center [461, 452] width 541 height 31
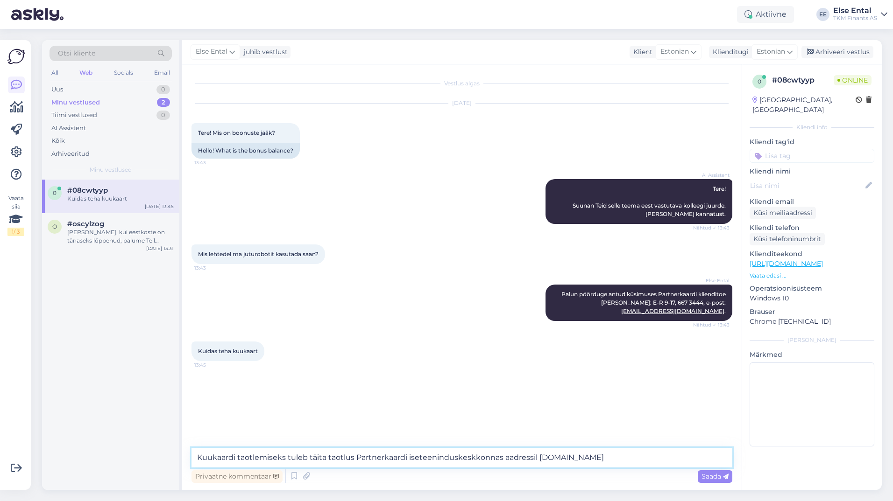
click at [637, 457] on textarea "Kuukaardi taotlemiseks tuleb täita taotlus Partnerkaardi iseteeninduskeskkonnas…" at bounding box center [461, 458] width 541 height 20
click at [198, 457] on textarea "Kuukaardi taotlemiseks tuleb täita taotlus Partnerkaardi iseteeninduskeskkonnas…" at bounding box center [461, 458] width 541 height 20
click at [372, 460] on textarea "Partner Kuukaardi taotlemiseks tuleb täita taotlus Partnerkaardi iseteeninduske…" at bounding box center [461, 458] width 541 height 20
click at [346, 461] on textarea "Partner Kuukaardi taotlemiseks tuleb täita taotlus Partnerkaardi iseteeninduske…" at bounding box center [461, 458] width 541 height 20
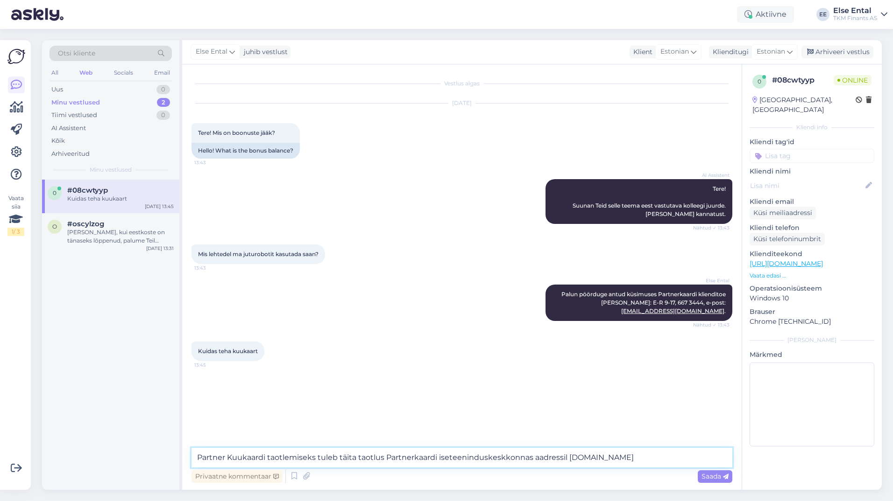
click at [346, 461] on textarea "Partner Kuukaardi taotlemiseks tuleb täita taotlus Partnerkaardi iseteeninduske…" at bounding box center [461, 458] width 541 height 20
type textarea "Partner Kuukaardi taotlemiseks tuleb esitada taotlus Partnerkaardi iseteenindus…"
click at [672, 455] on textarea "Partner Kuukaardi taotlemiseks tuleb esitada taotlus Partnerkaardi iseteenindus…" at bounding box center [461, 458] width 541 height 20
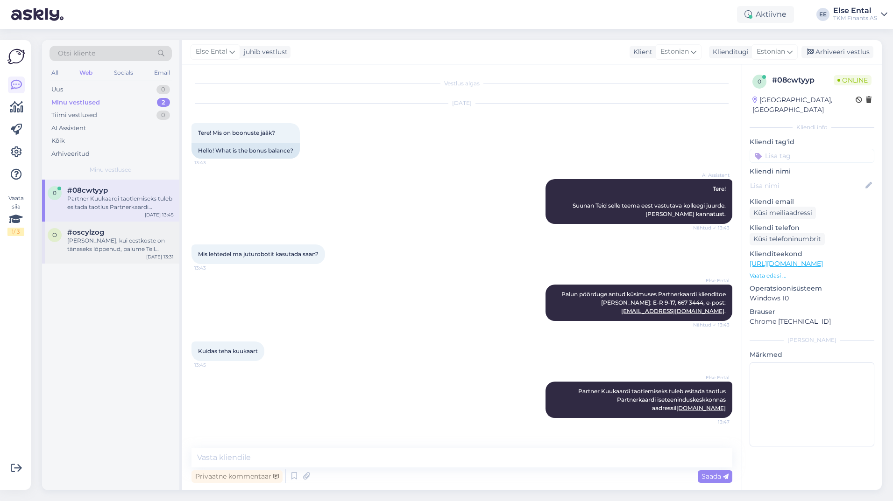
click at [83, 245] on div "[PERSON_NAME], kui eestkoste on tänaseks lõppenud, palume Teil esitada [PERSON_…" at bounding box center [120, 245] width 106 height 17
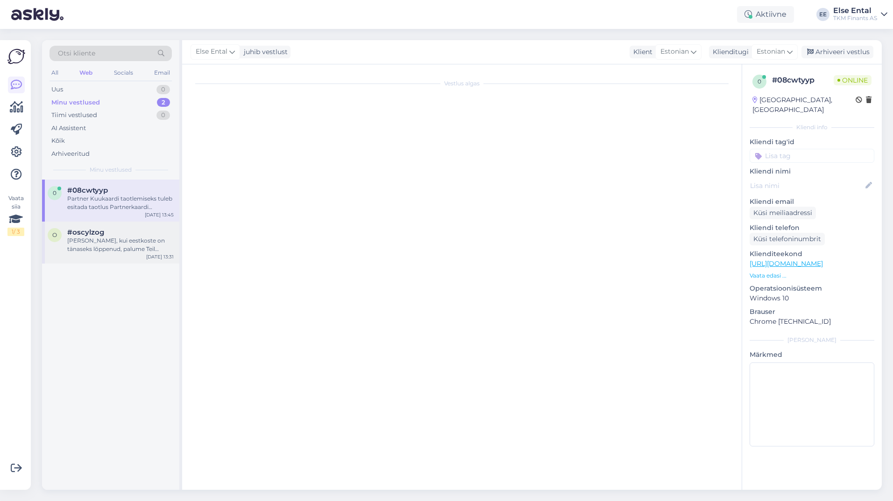
scroll to position [282, 0]
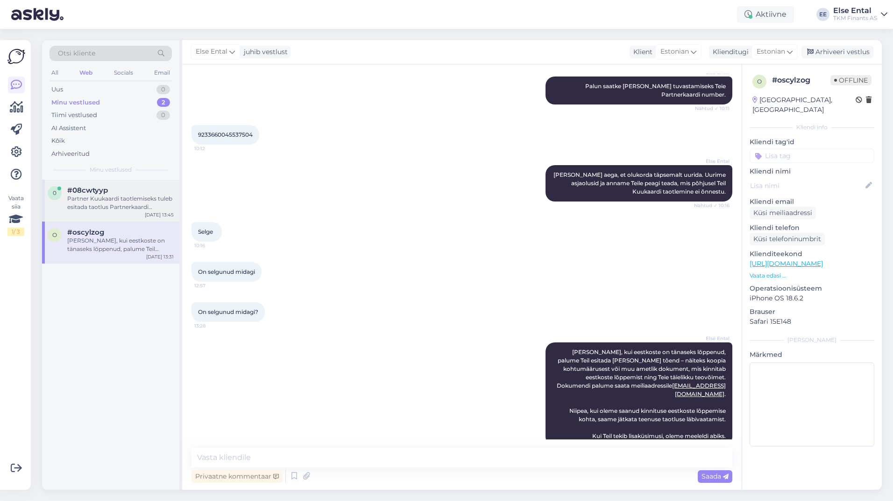
click at [106, 206] on div "Partner Kuukaardi taotlemiseks tuleb esitada taotlus Partnerkaardi iseteenindus…" at bounding box center [120, 203] width 106 height 17
